Goal: Unclear

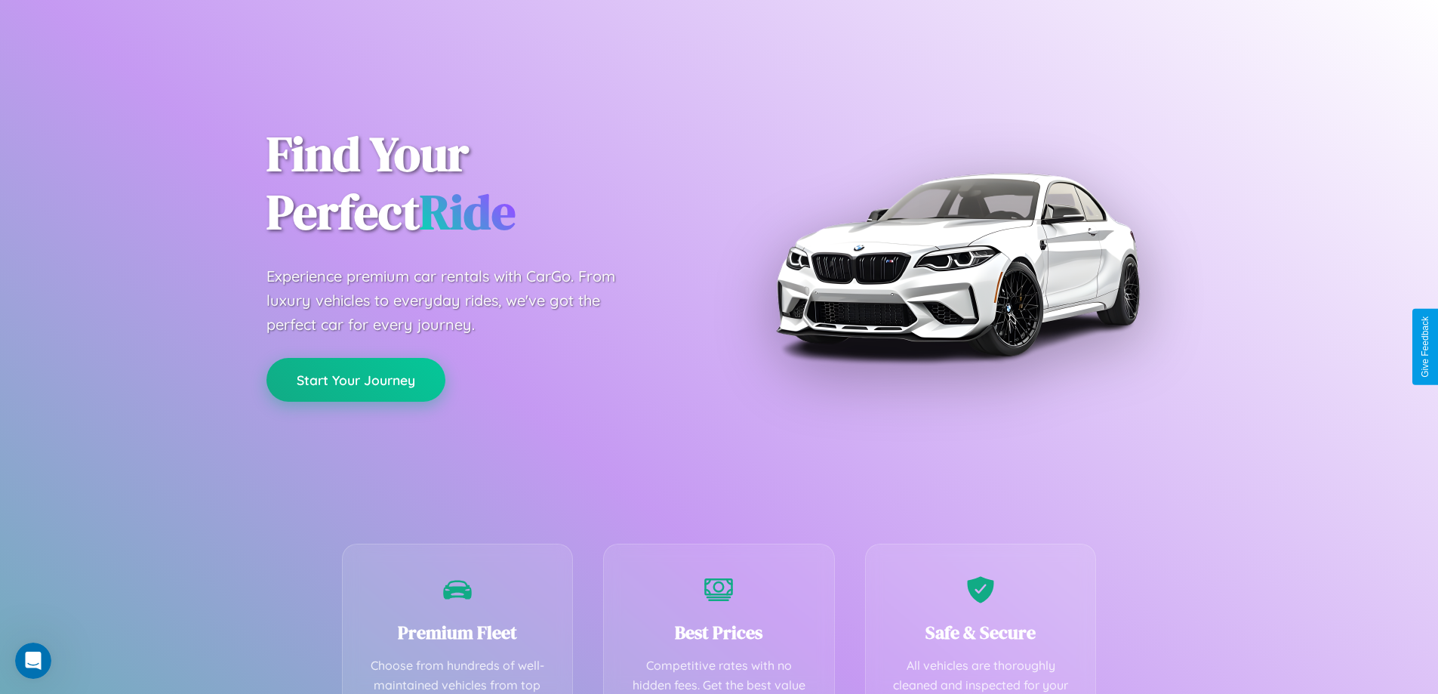
click at [356, 380] on button "Start Your Journey" at bounding box center [355, 380] width 179 height 44
click at [356, 379] on button "Start Your Journey" at bounding box center [355, 380] width 179 height 44
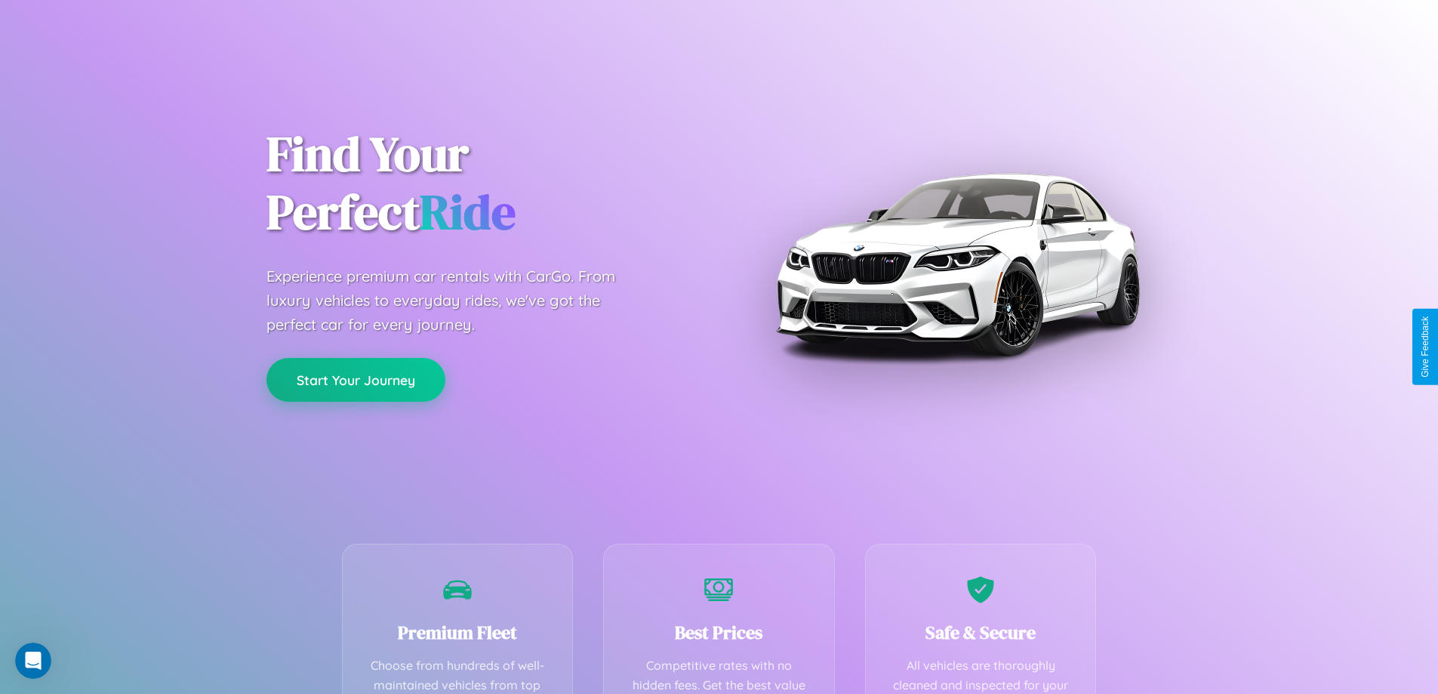
click at [356, 379] on button "Start Your Journey" at bounding box center [355, 380] width 179 height 44
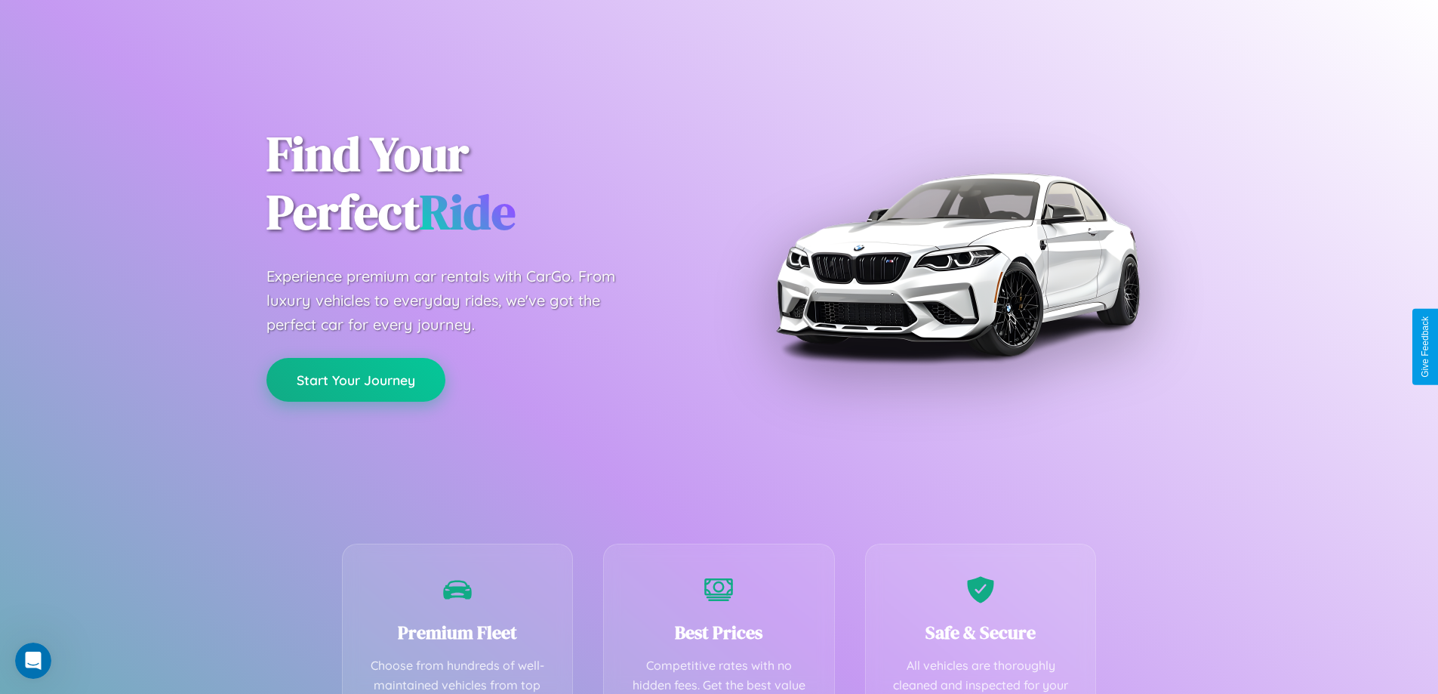
click at [356, 379] on button "Start Your Journey" at bounding box center [355, 380] width 179 height 44
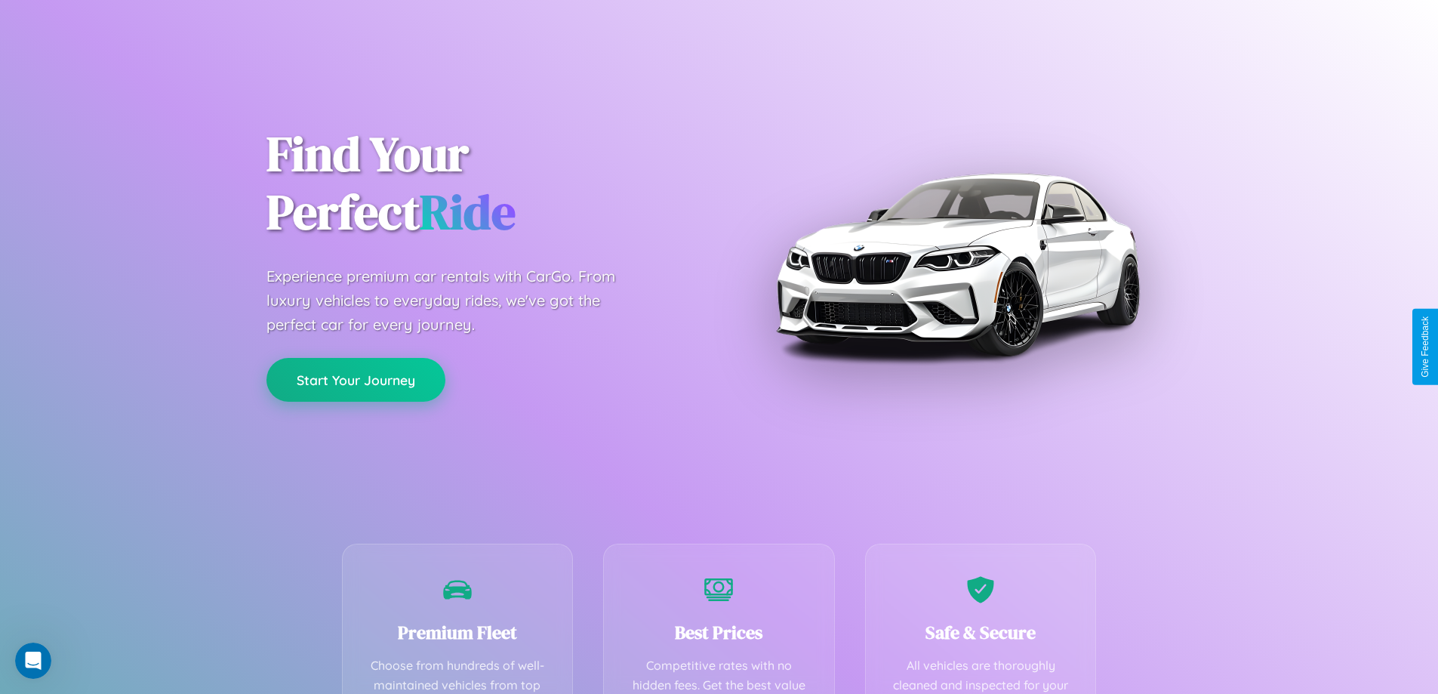
click at [356, 379] on button "Start Your Journey" at bounding box center [355, 380] width 179 height 44
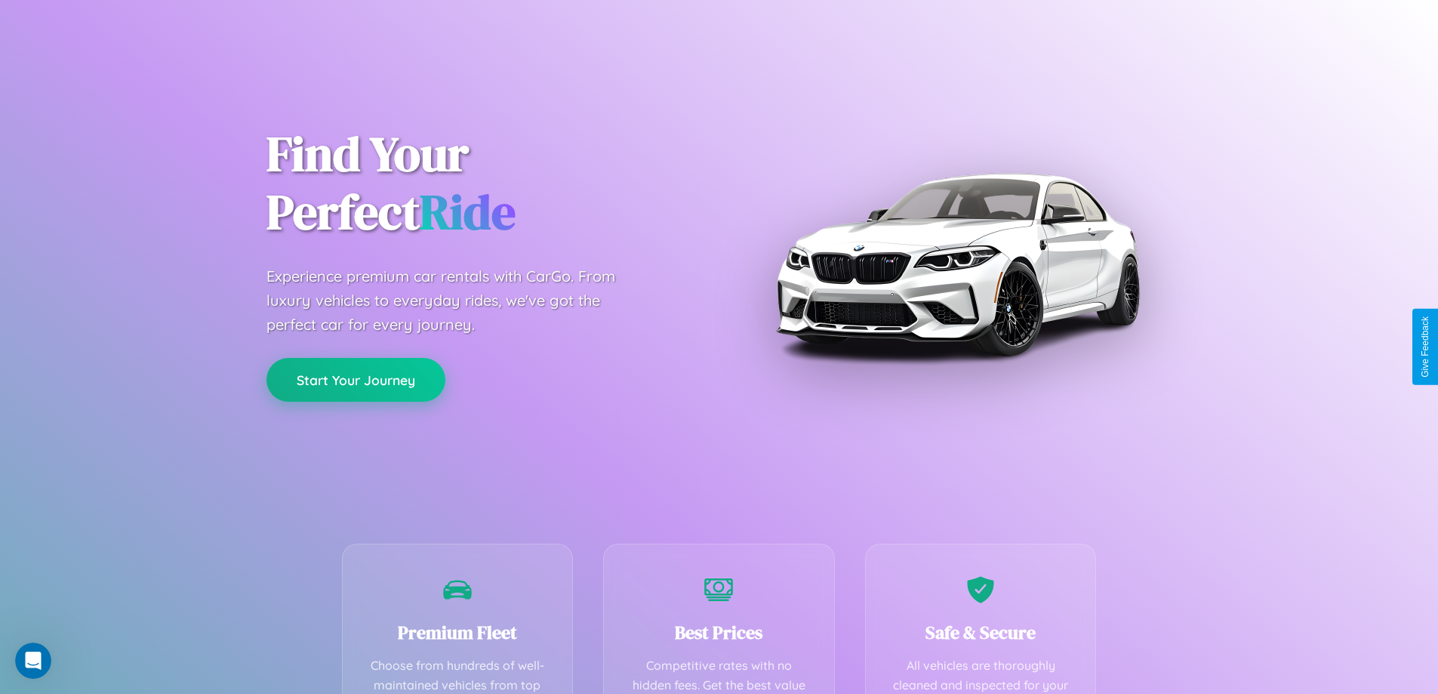
click at [356, 379] on button "Start Your Journey" at bounding box center [355, 380] width 179 height 44
